Goal: Use online tool/utility: Utilize a website feature to perform a specific function

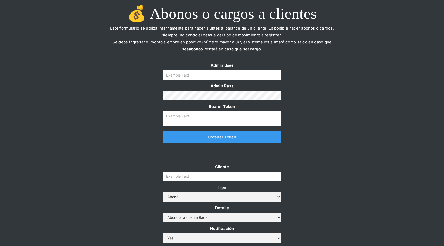
click at [223, 77] on input "Form" at bounding box center [222, 75] width 118 height 10
click at [209, 135] on link "Obtener Token" at bounding box center [222, 137] width 118 height 12
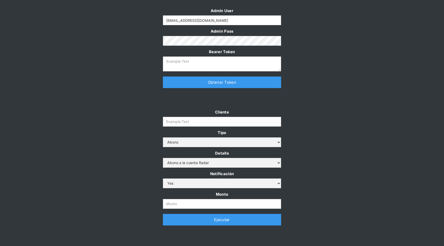
scroll to position [55, 0]
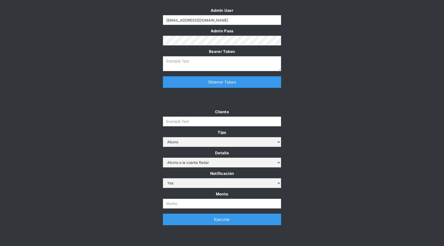
click at [223, 83] on link "Obtener Token" at bounding box center [222, 82] width 118 height 12
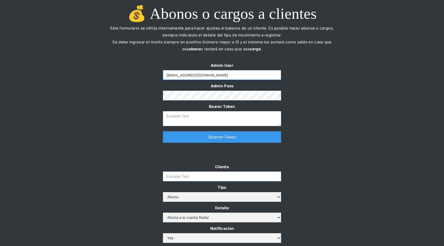
click at [224, 75] on input "[EMAIL_ADDRESS][DOMAIN_NAME]" at bounding box center [222, 75] width 118 height 10
type input "y"
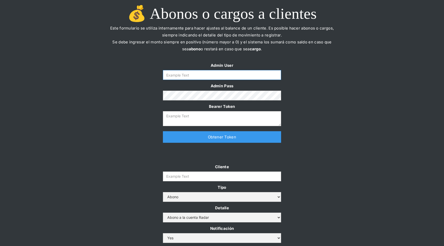
type input "[EMAIL_ADDRESS][DOMAIN_NAME]"
click at [213, 141] on link "Obtener Token" at bounding box center [222, 137] width 118 height 12
click at [202, 140] on link "Obtener Token" at bounding box center [222, 137] width 118 height 12
type textarea "[SECURITY_DATA]"
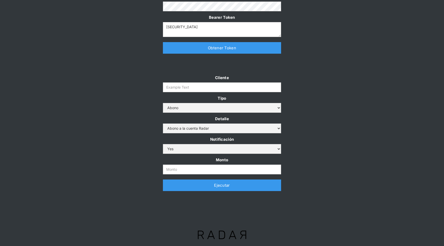
scroll to position [91, 0]
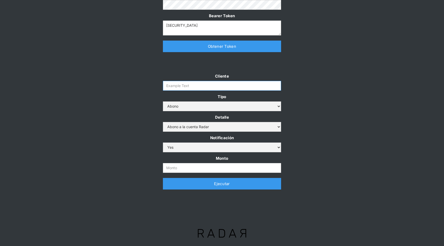
click at [177, 85] on input "Cliente" at bounding box center [222, 86] width 118 height 10
type input "prontopaga"
click at [179, 169] on input "Monto" at bounding box center [222, 168] width 118 height 10
type input "1.500.000.000"
click at [239, 182] on link "Ejecutar" at bounding box center [222, 184] width 118 height 12
